Goal: Task Accomplishment & Management: Manage account settings

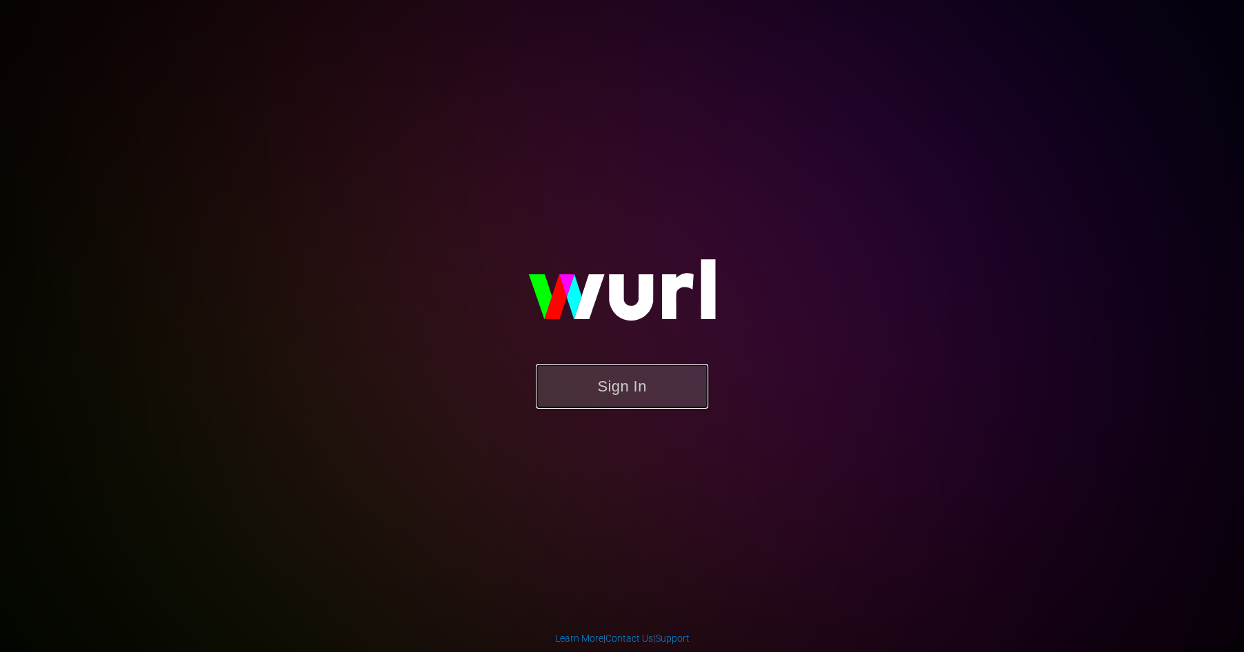
click at [615, 392] on button "Sign In" at bounding box center [622, 386] width 172 height 45
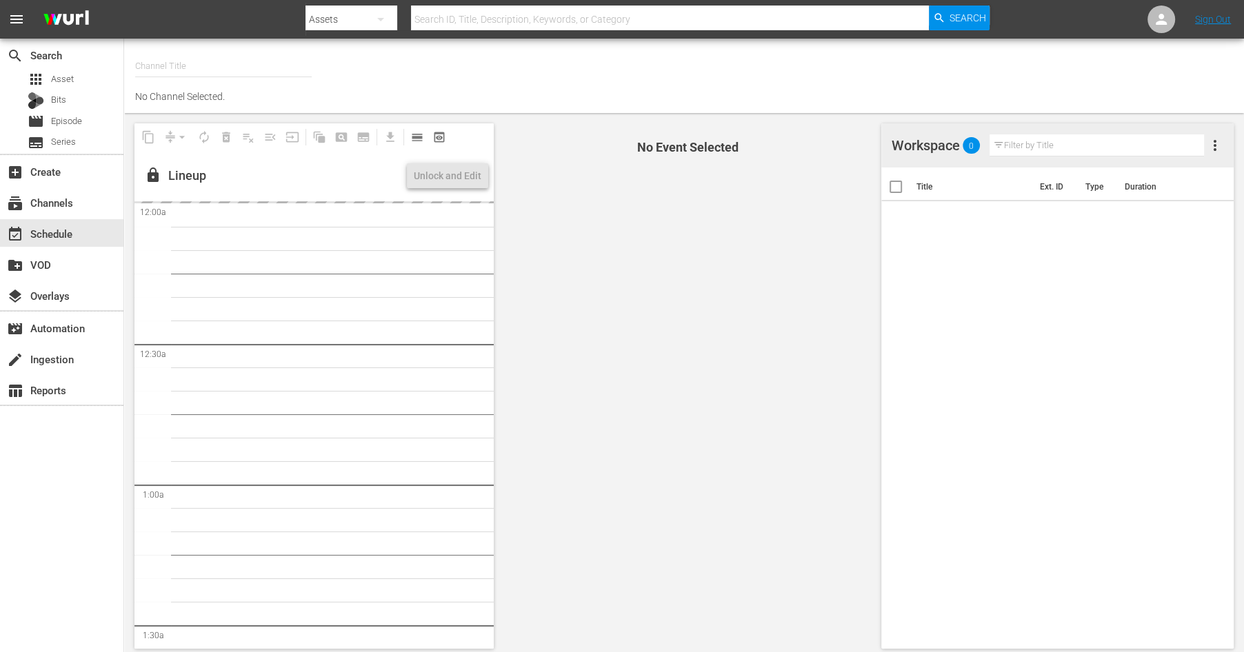
type input "Autentic Travel (1517)"
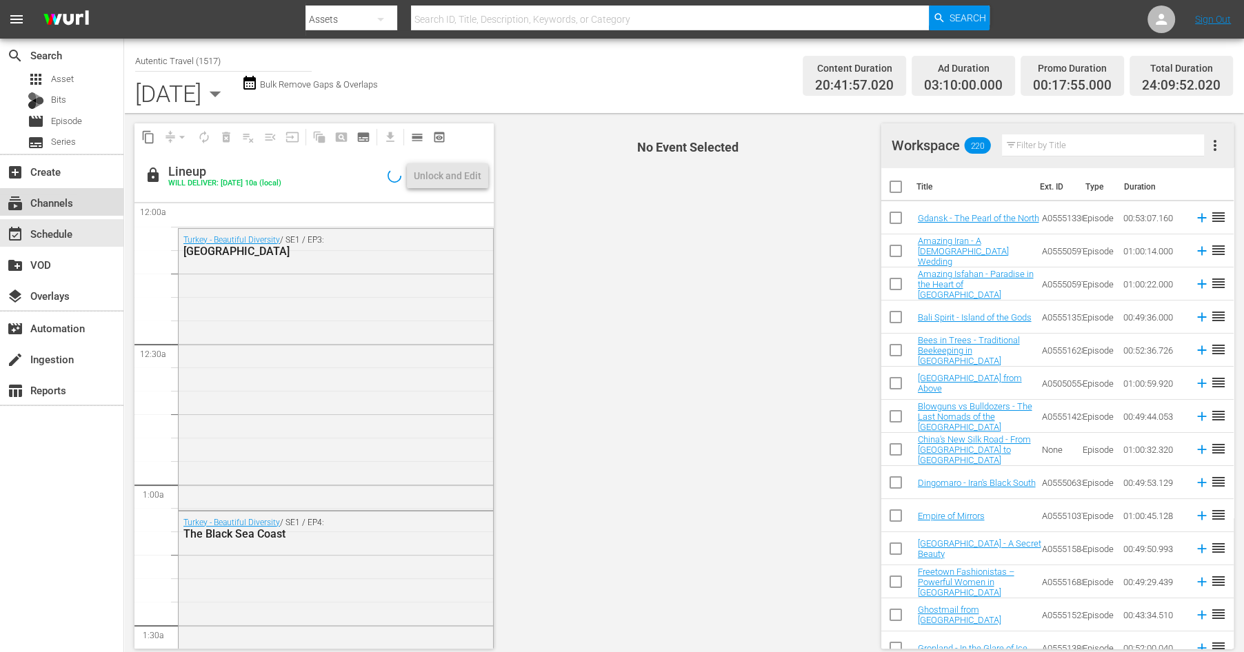
click at [62, 202] on div "subscriptions Channels" at bounding box center [38, 200] width 77 height 12
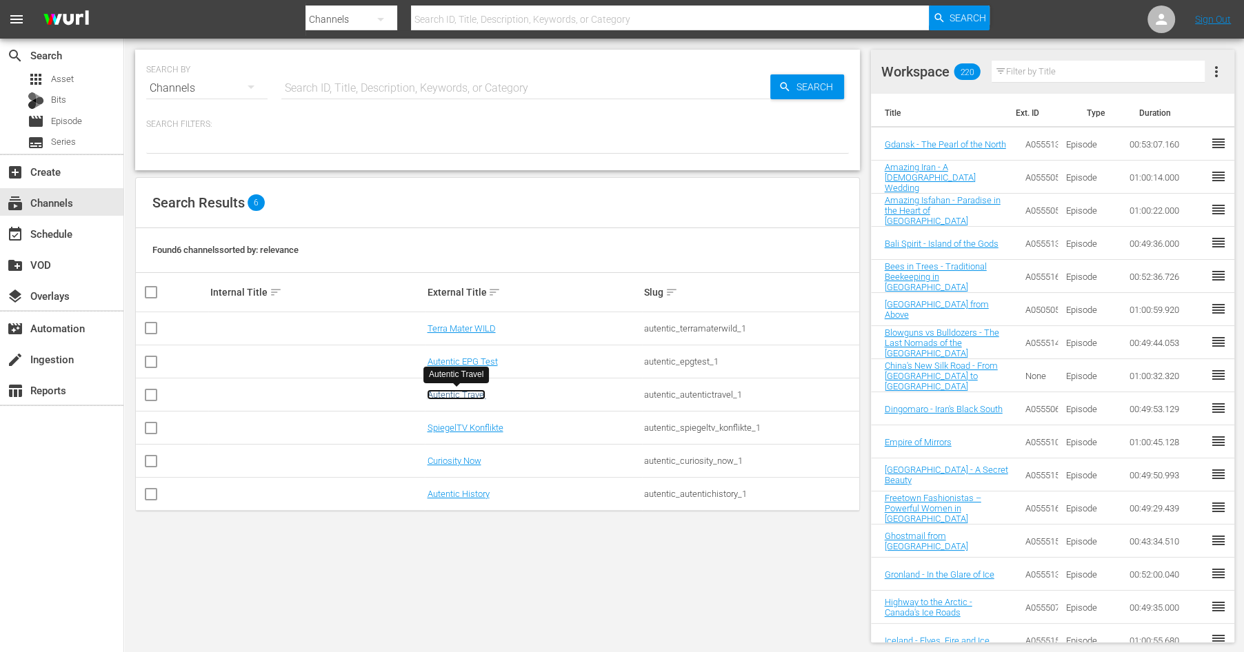
click at [448, 396] on link "Autentic Travel" at bounding box center [456, 394] width 59 height 10
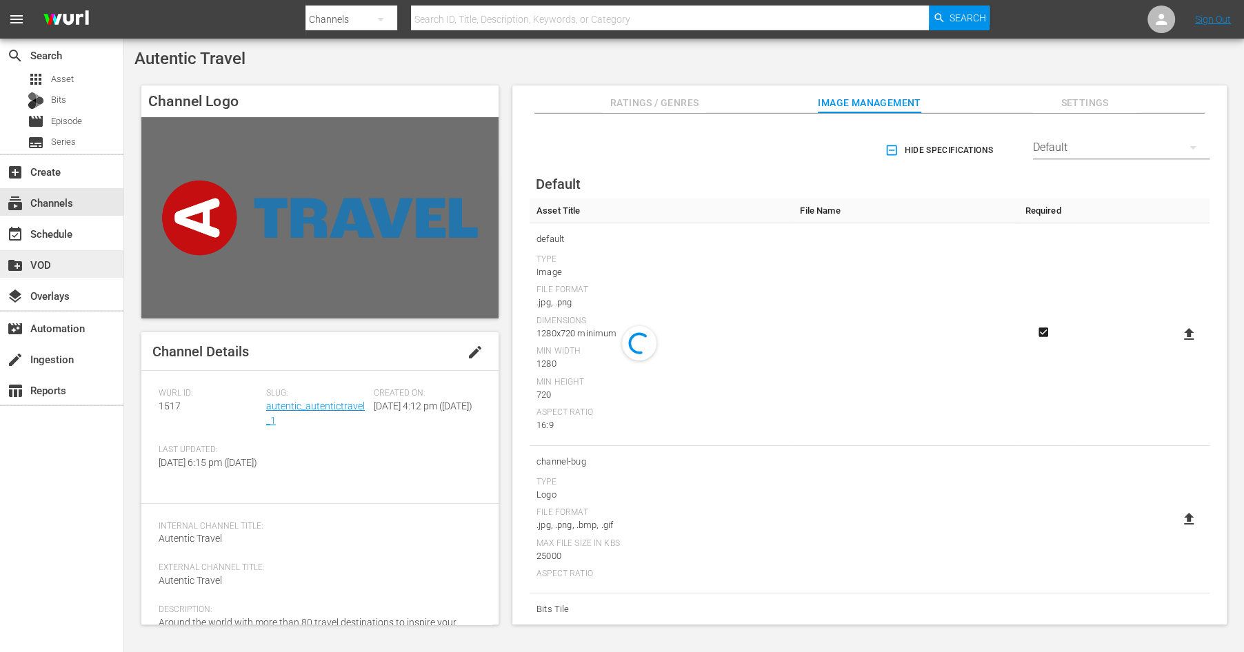
click at [48, 261] on div "create_new_folder VOD" at bounding box center [38, 262] width 77 height 12
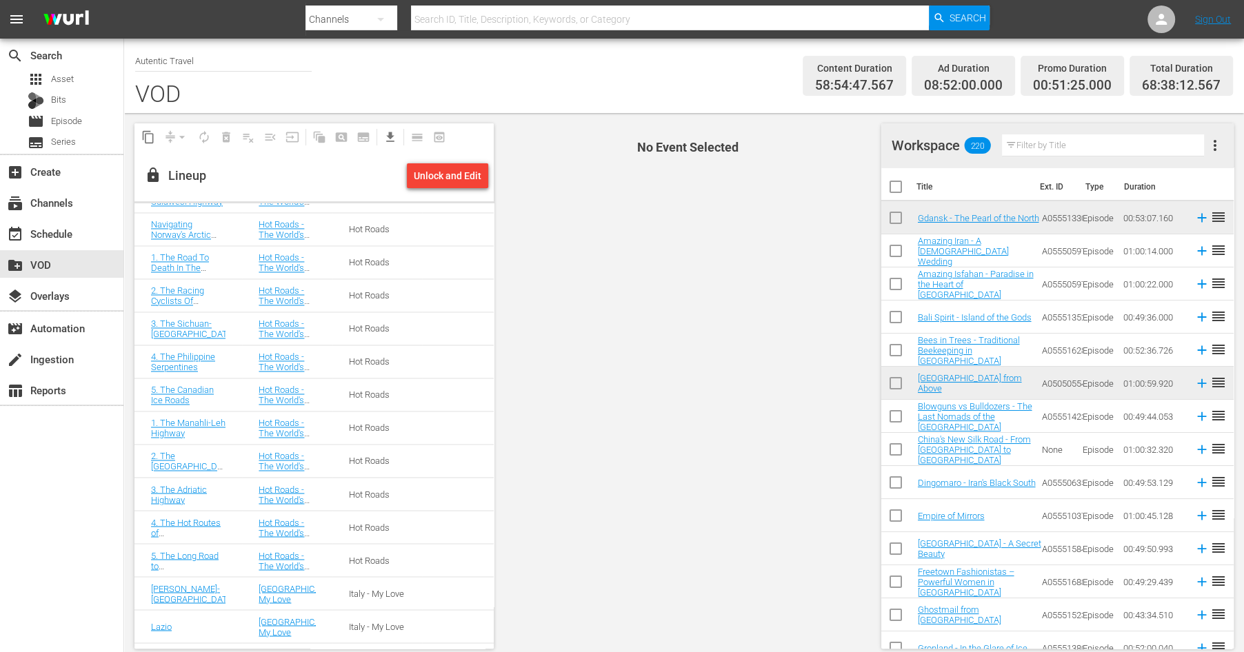
scroll to position [2109, 0]
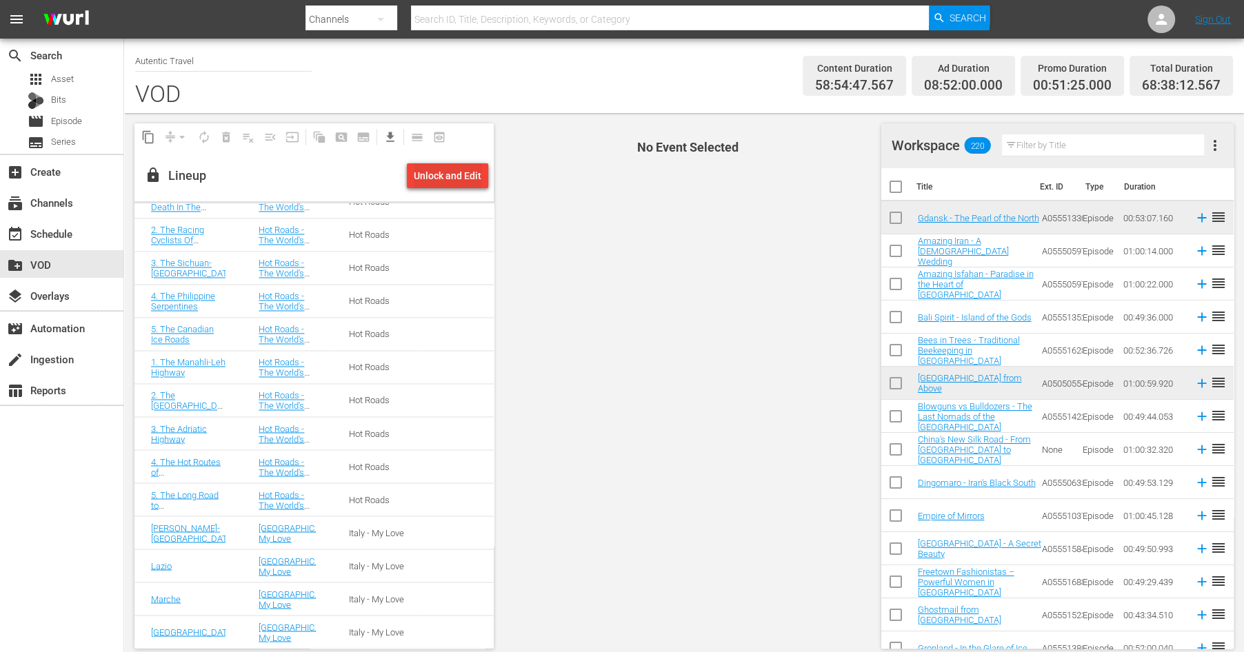
click at [445, 176] on div "Unlock and Edit" at bounding box center [448, 175] width 68 height 25
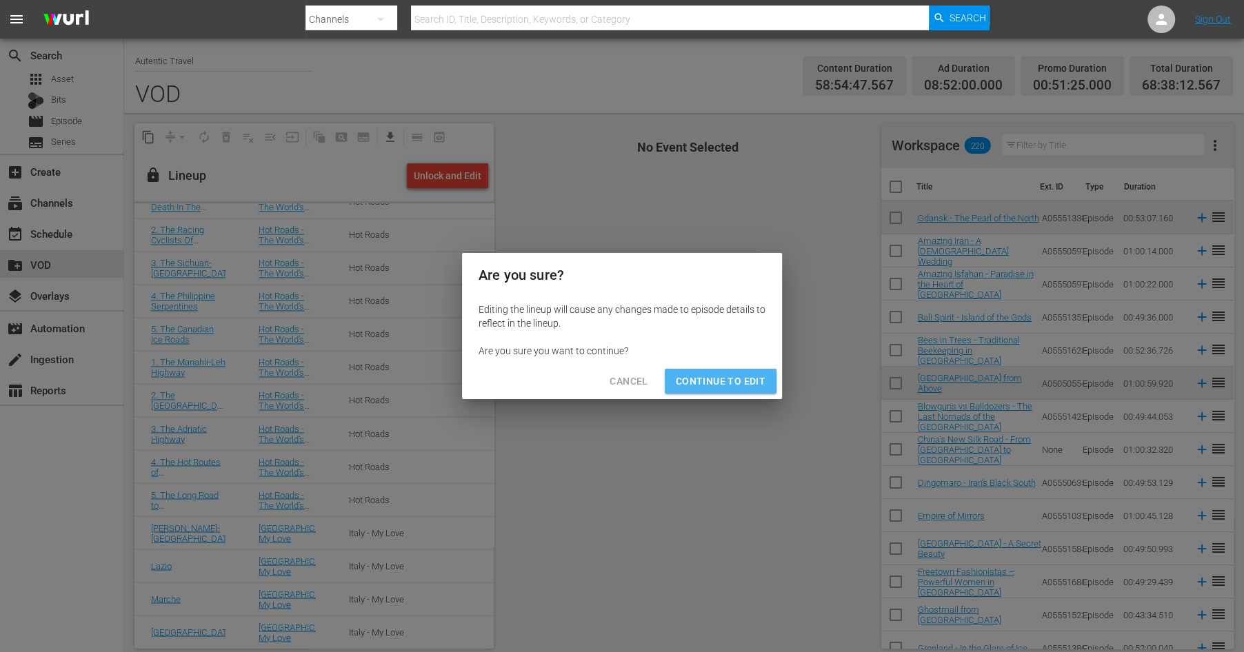
click at [709, 378] on span "Continue to Edit" at bounding box center [721, 381] width 90 height 17
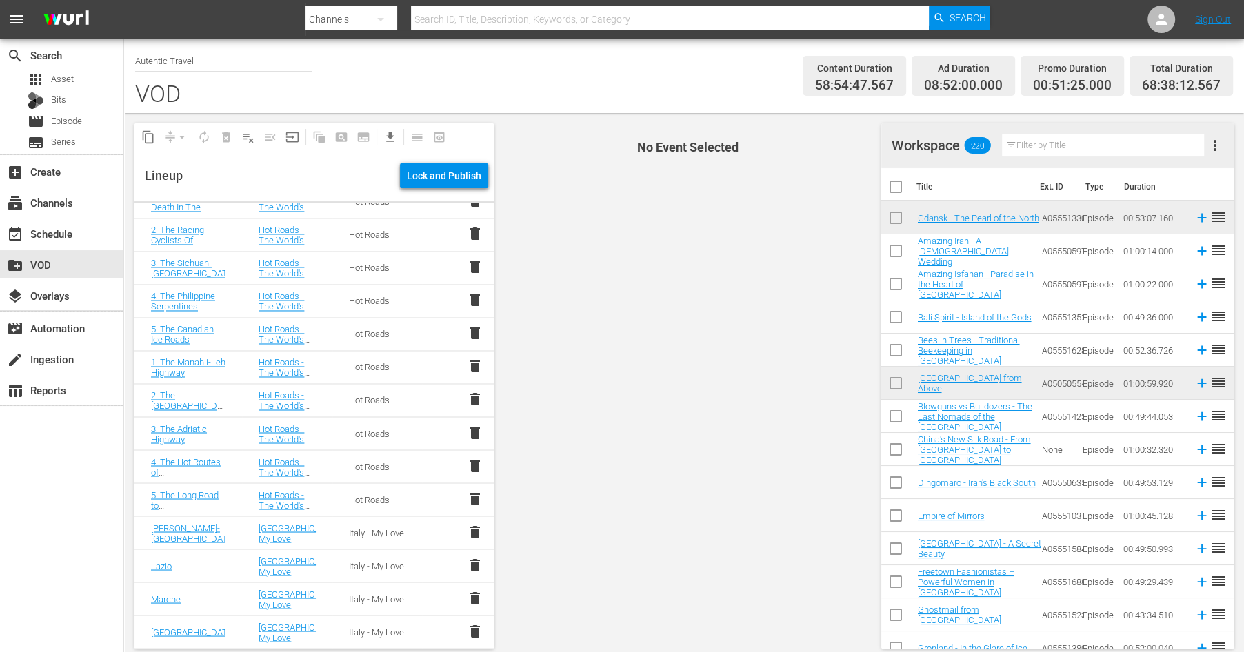
click at [475, 627] on span "delete" at bounding box center [475, 630] width 17 height 17
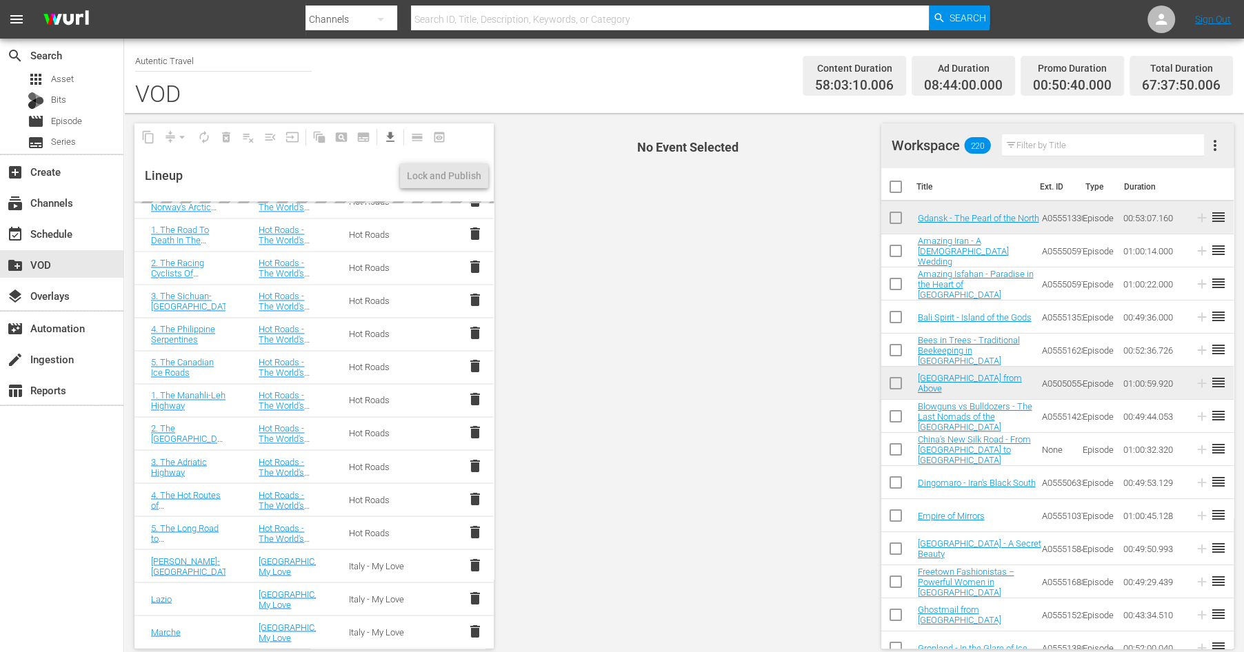
scroll to position [2076, 0]
click at [476, 631] on span "delete" at bounding box center [475, 630] width 17 height 17
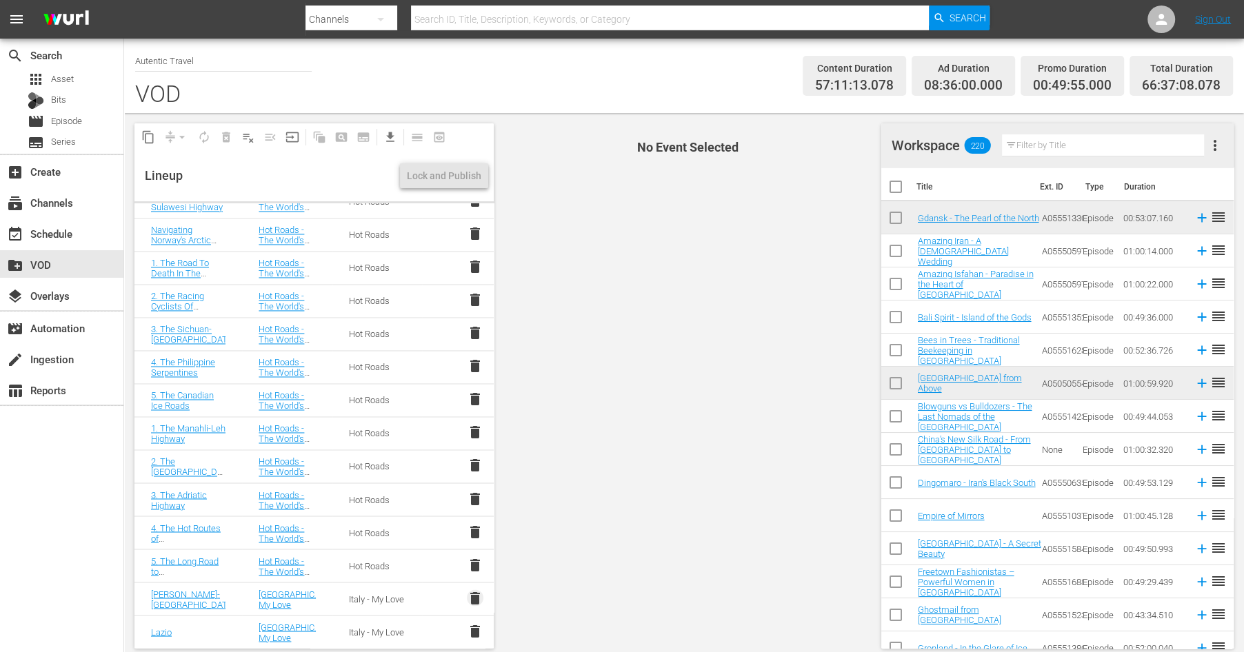
click at [473, 598] on span "delete" at bounding box center [475, 597] width 17 height 17
click at [471, 629] on span "delete" at bounding box center [475, 630] width 17 height 17
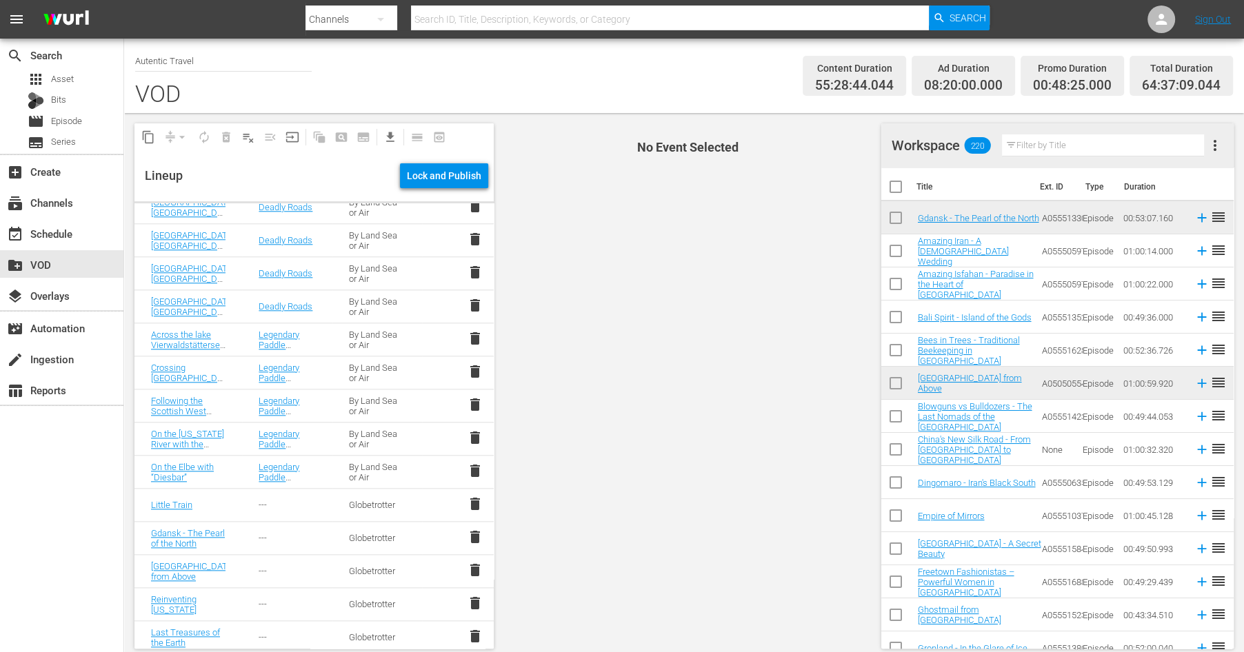
scroll to position [1371, 0]
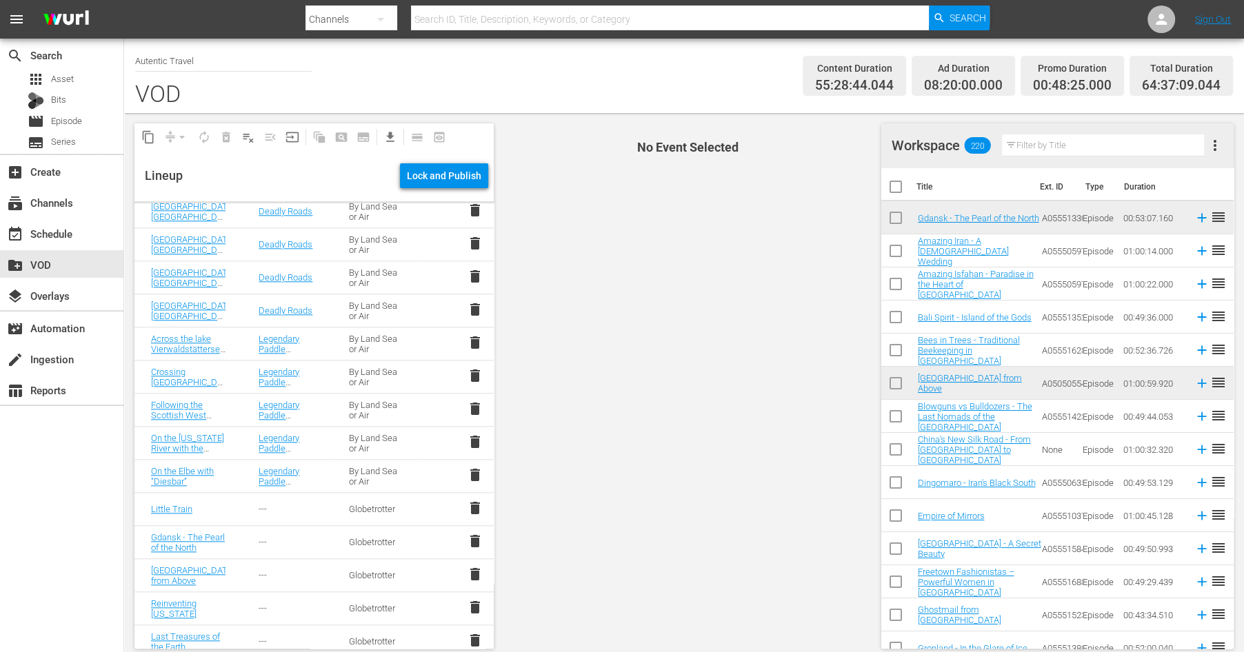
click at [476, 471] on span "delete" at bounding box center [475, 475] width 17 height 17
click at [475, 438] on span "delete" at bounding box center [475, 442] width 17 height 17
click at [474, 378] on span "delete" at bounding box center [475, 375] width 17 height 17
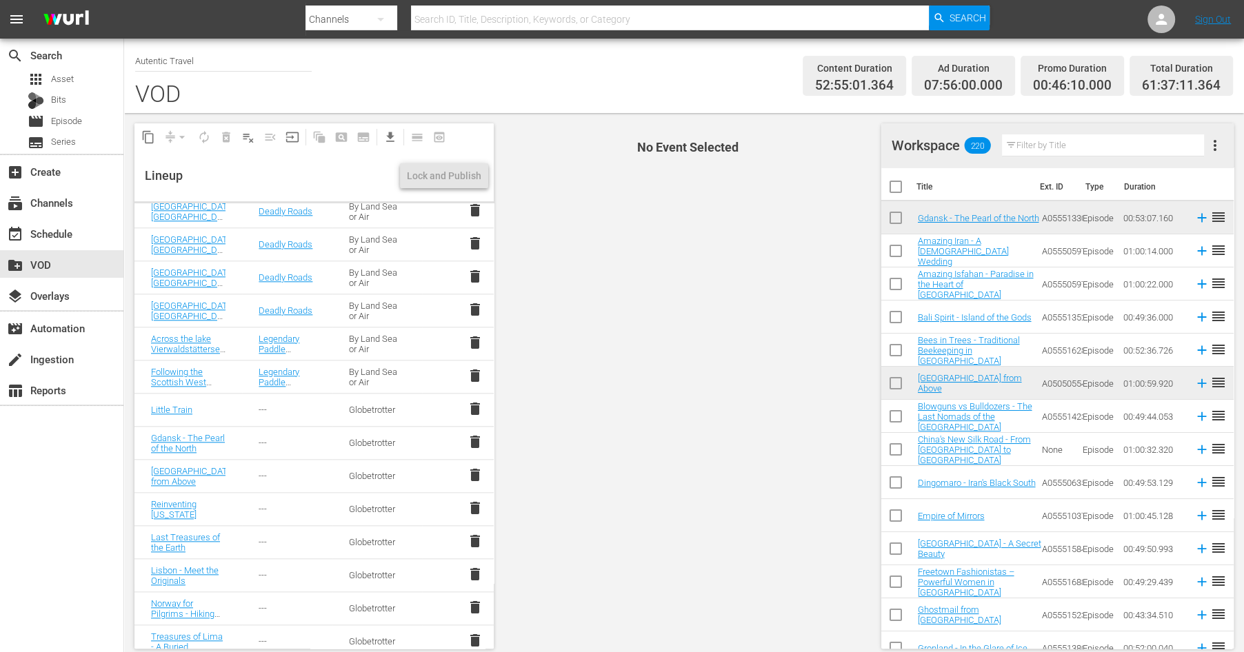
click at [476, 377] on span "delete" at bounding box center [475, 375] width 17 height 17
click at [479, 343] on span "delete" at bounding box center [475, 342] width 17 height 17
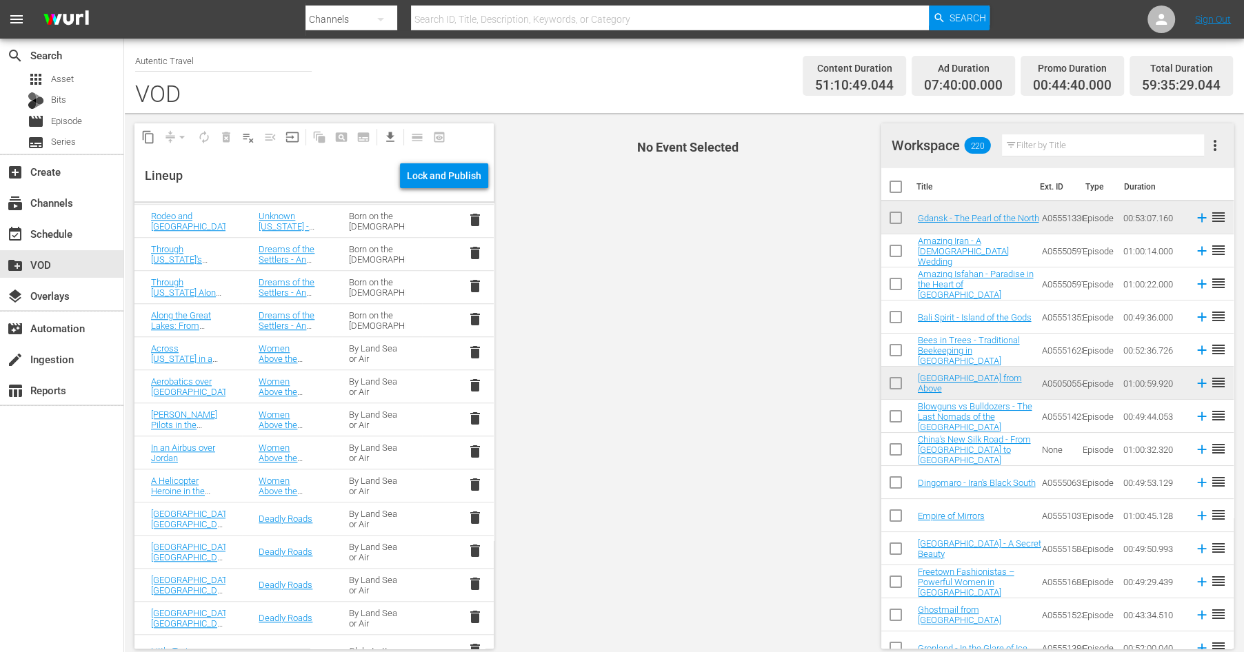
scroll to position [1064, 0]
click at [477, 484] on span "delete" at bounding box center [475, 484] width 17 height 17
click at [476, 412] on span "delete" at bounding box center [475, 417] width 17 height 17
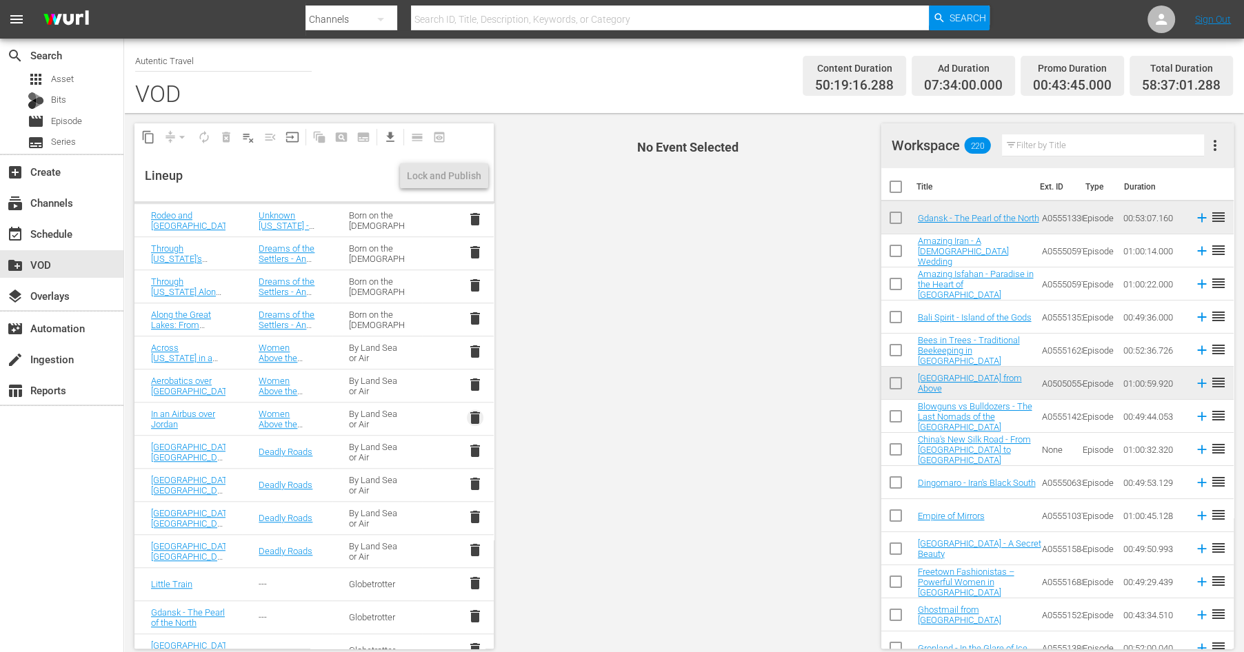
click at [474, 412] on span "delete" at bounding box center [475, 417] width 17 height 17
click at [472, 348] on span "delete" at bounding box center [475, 351] width 17 height 17
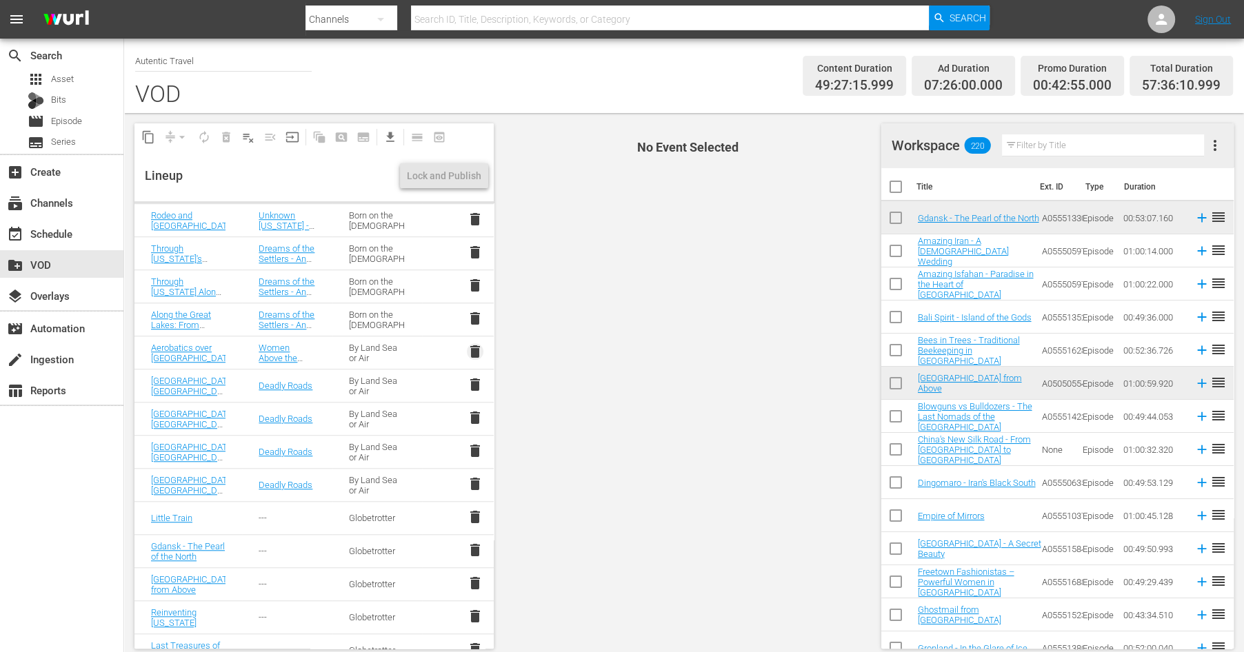
click at [474, 350] on span "delete" at bounding box center [475, 351] width 17 height 17
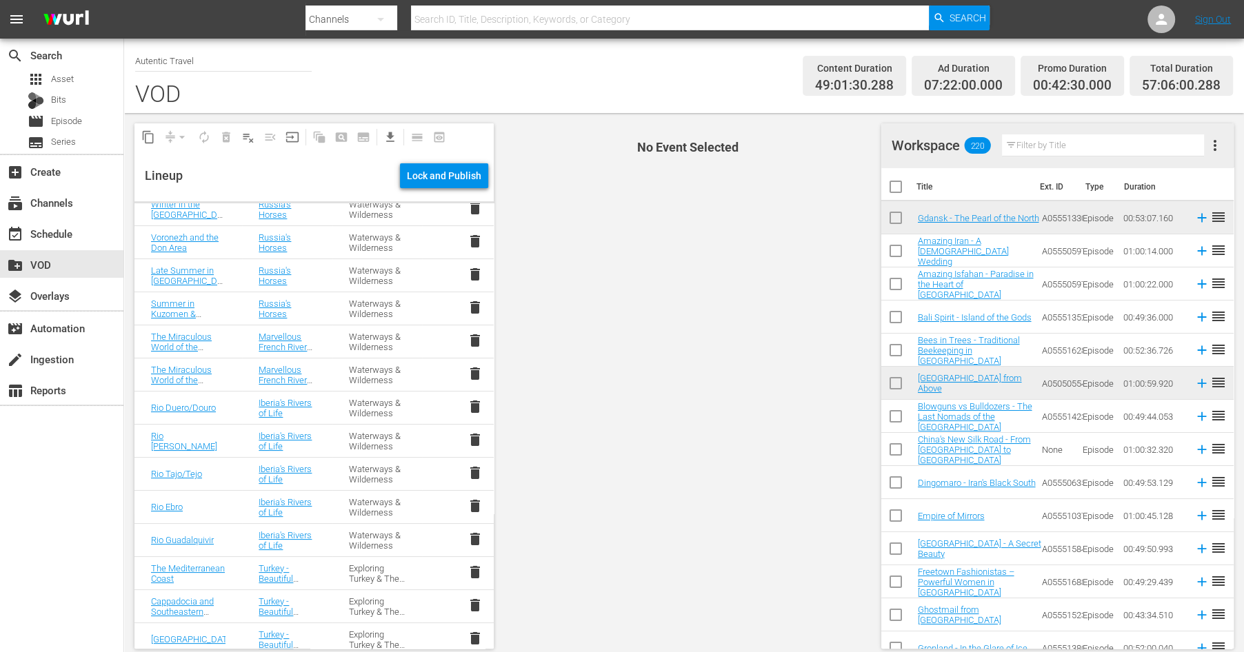
scroll to position [214, 0]
click at [472, 405] on span "delete" at bounding box center [475, 408] width 17 height 17
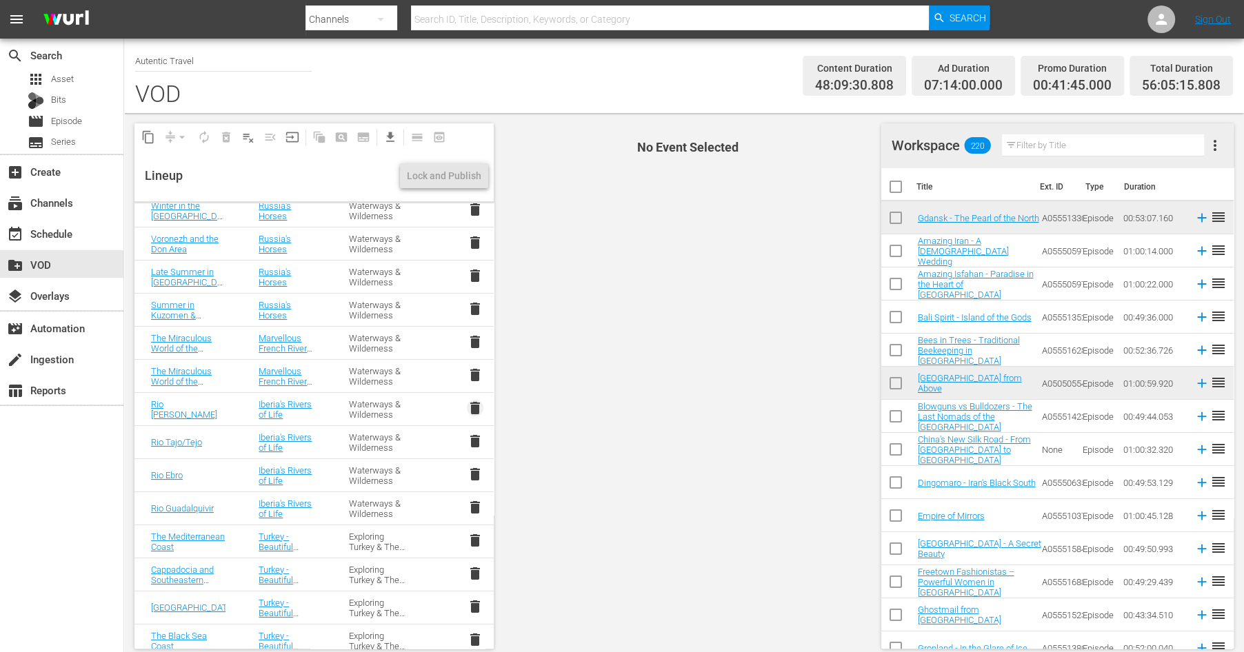
click at [476, 404] on span "delete" at bounding box center [475, 408] width 17 height 17
click at [474, 403] on span "delete" at bounding box center [475, 408] width 17 height 17
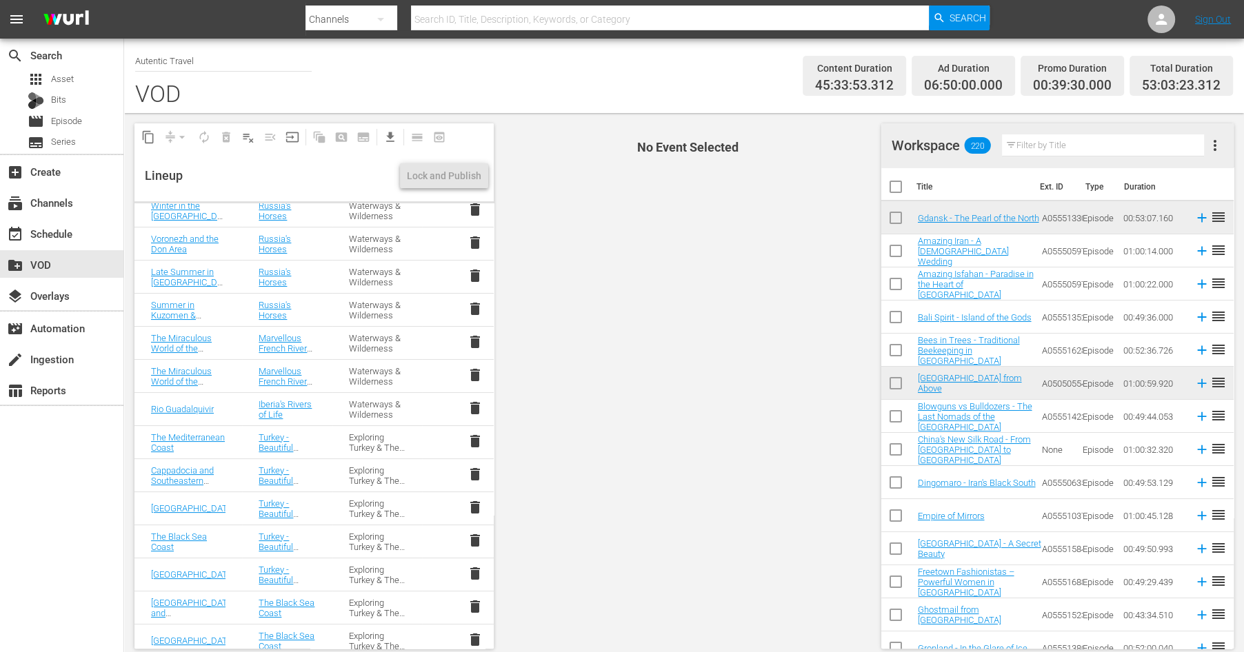
click at [474, 403] on span "delete" at bounding box center [475, 408] width 17 height 17
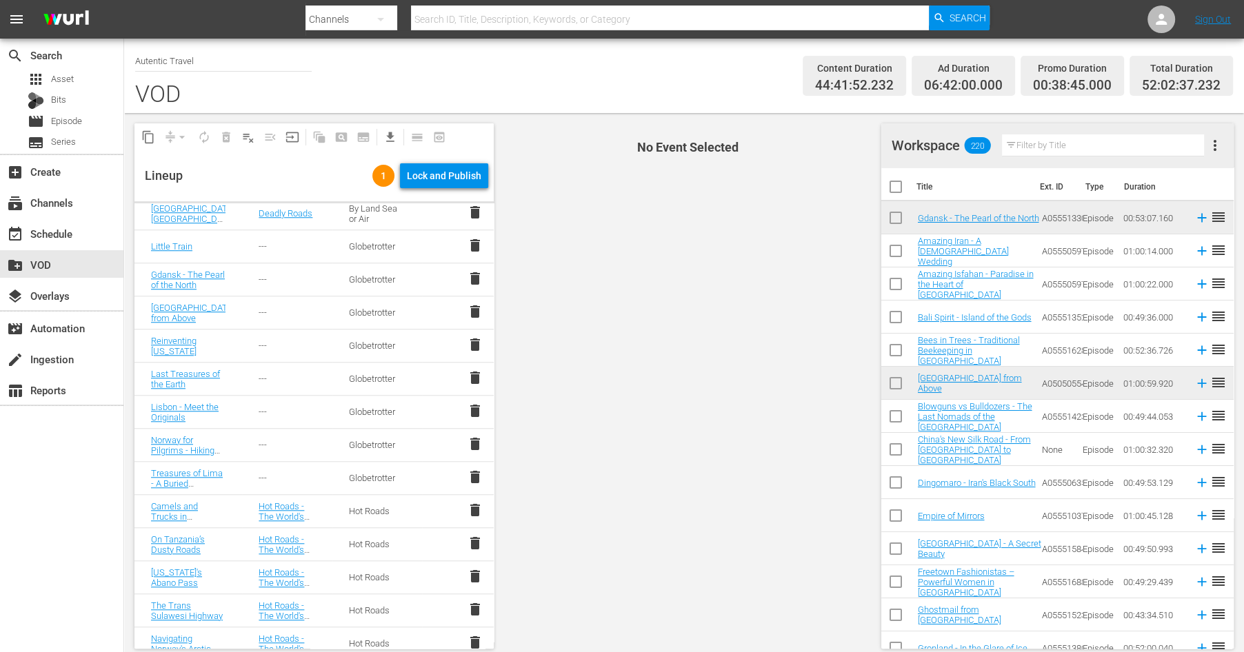
scroll to position [1139, 0]
